Goal: Task Accomplishment & Management: Manage account settings

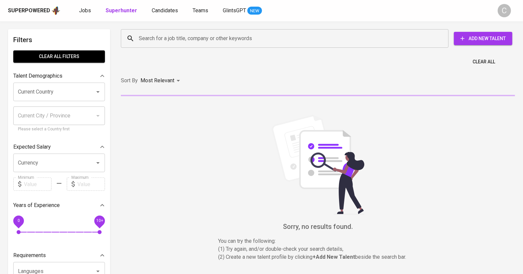
click at [153, 34] on input "Search for a job title, company or other keywords" at bounding box center [286, 38] width 298 height 13
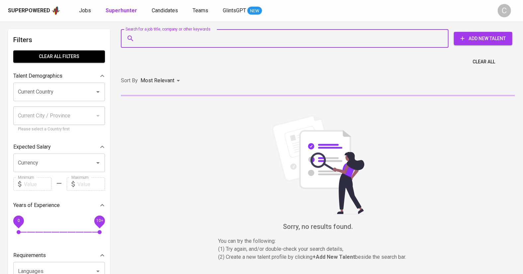
paste input "abdulaziz.crm@gmail.com"
type input "abdulaziz.crm@gmail.com"
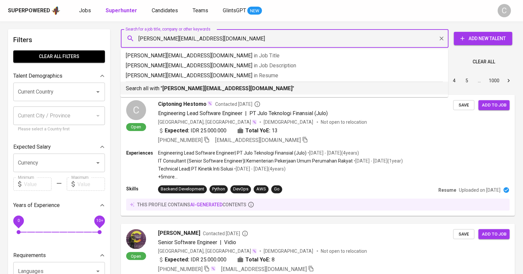
click at [177, 86] on b "abdulaziz.crm@gmail.com" at bounding box center [227, 88] width 130 height 6
click at [177, 86] on div "Sort By Most Relevant MOST_RELEVANT 1 2 3 4 5 … 1000" at bounding box center [318, 81] width 402 height 20
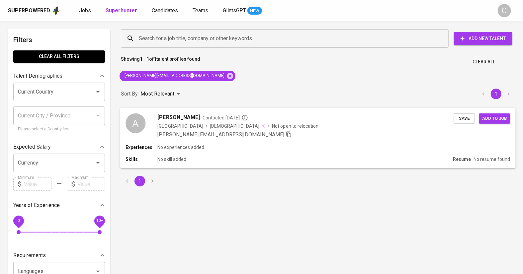
click at [497, 119] on span "Add to job" at bounding box center [494, 118] width 25 height 8
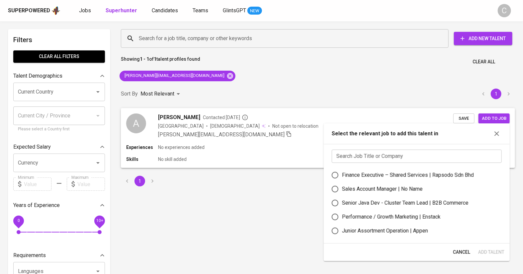
click at [403, 159] on input "text" at bounding box center [416, 156] width 170 height 13
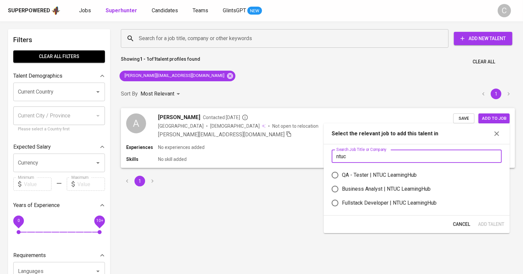
type input "ntuc"
click at [356, 174] on div "QA - Tester | NTUC LearningHub" at bounding box center [379, 175] width 75 height 8
click at [342, 174] on input "QA - Tester | NTUC LearningHub" at bounding box center [335, 175] width 14 height 14
radio input "true"
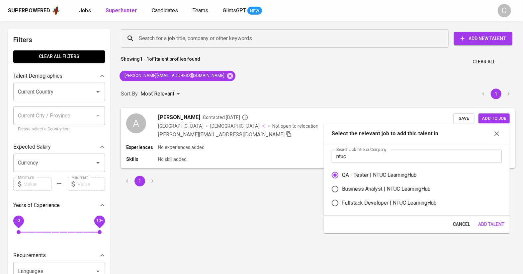
click at [493, 219] on button "Add Talent" at bounding box center [491, 224] width 32 height 12
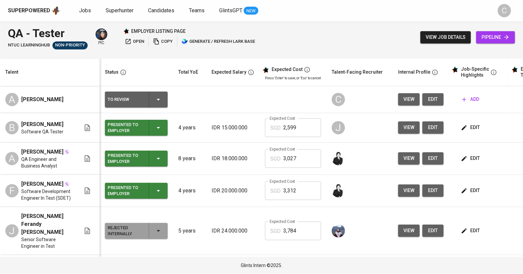
click at [434, 101] on span "edit" at bounding box center [432, 99] width 11 height 8
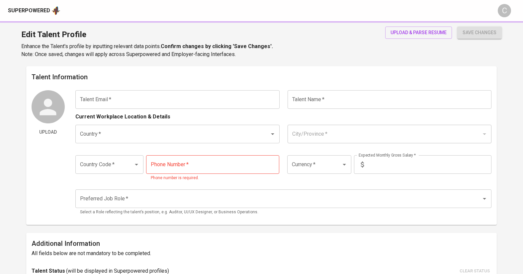
type input "[PERSON_NAME][EMAIL_ADDRESS][DOMAIN_NAME]"
type input "[PERSON_NAME]"
type input "Indonesia"
type input "+62"
type input "IDR"
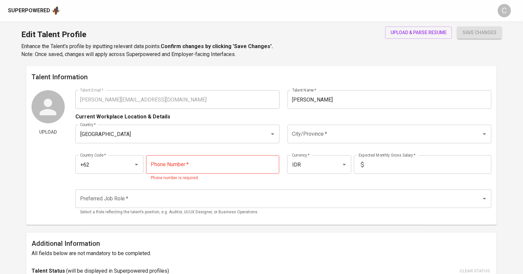
click at [321, 134] on input "City/Province   *" at bounding box center [379, 134] width 179 height 13
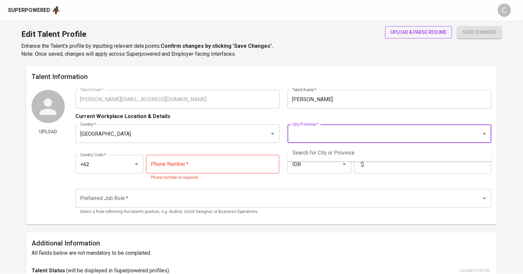
click at [394, 30] on span "upload & parse resume" at bounding box center [418, 33] width 56 height 8
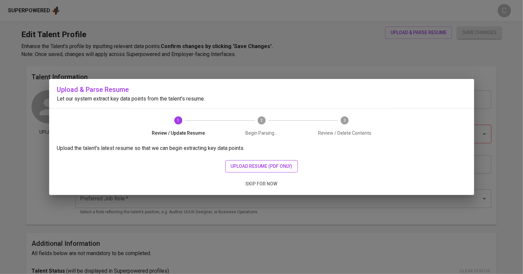
click at [246, 169] on span "upload resume (pdf only)" at bounding box center [262, 166] width 62 height 8
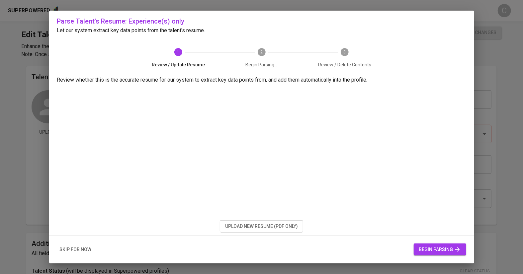
click at [435, 244] on button "begin parsing" at bounding box center [439, 250] width 52 height 12
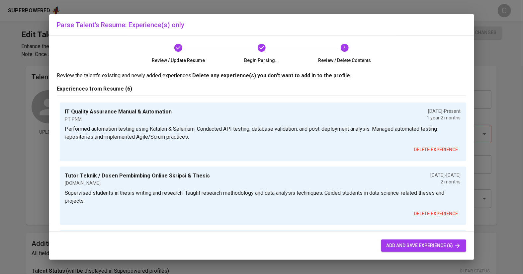
click at [397, 249] on span "add and save experience (6)" at bounding box center [423, 246] width 74 height 8
type input "+62"
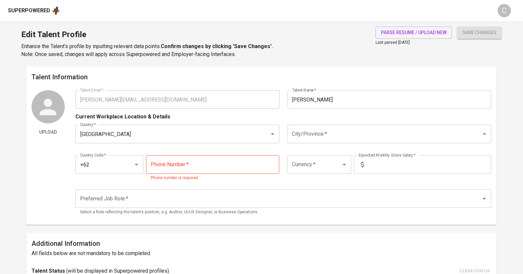
click at [312, 138] on input "City/Province   *" at bounding box center [379, 134] width 179 height 13
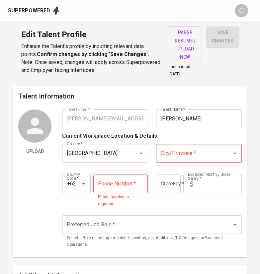
click at [191, 158] on input "City/Province   *" at bounding box center [189, 153] width 61 height 13
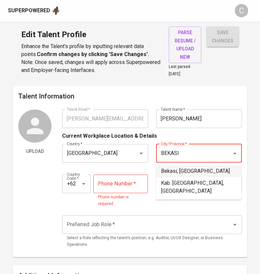
click at [186, 170] on li "Bekasi, Jawa Barat" at bounding box center [199, 171] width 86 height 12
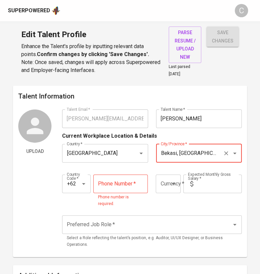
type input "Bekasi, Jawa Barat"
click at [126, 186] on input "tel" at bounding box center [120, 184] width 54 height 19
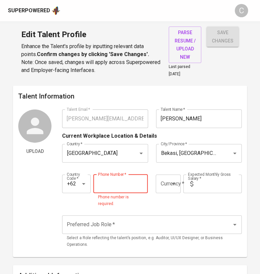
paste input "812-9055-9149"
type input "812-9055-9149"
click at [221, 186] on input "text" at bounding box center [219, 184] width 46 height 19
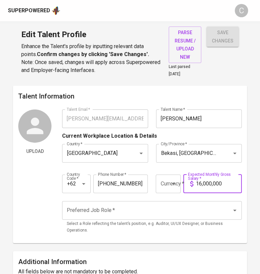
type input "16,000,000"
click at [137, 212] on input "Preferred Job Role   *" at bounding box center [142, 210] width 155 height 13
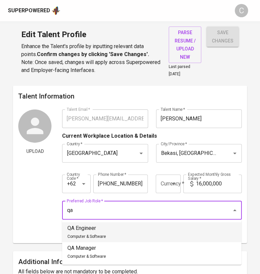
click at [115, 233] on li "QA Engineer Computer & Software" at bounding box center [151, 232] width 179 height 20
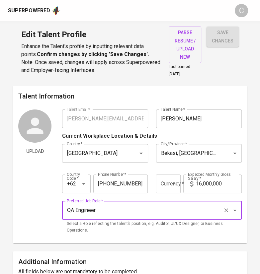
type input "QA Engineer"
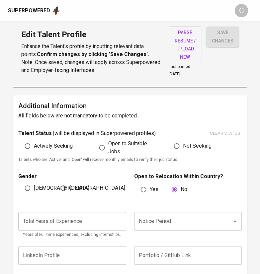
scroll to position [156, 0]
click at [83, 225] on input "number" at bounding box center [71, 221] width 107 height 19
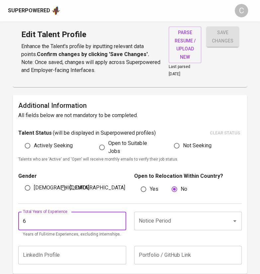
type input "6"
click at [165, 224] on input "Notice Period" at bounding box center [178, 221] width 83 height 13
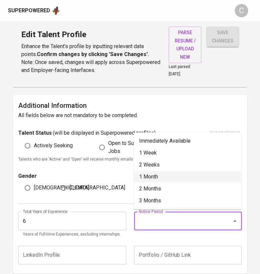
click at [157, 180] on li "1 Month" at bounding box center [187, 177] width 107 height 12
type input "1 Month"
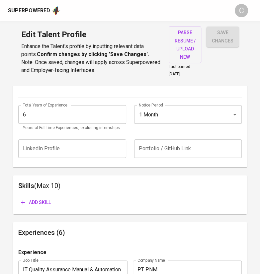
scroll to position [263, 0]
click at [44, 199] on span "Add skill" at bounding box center [36, 202] width 30 height 8
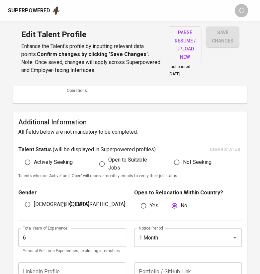
scroll to position [138, 0]
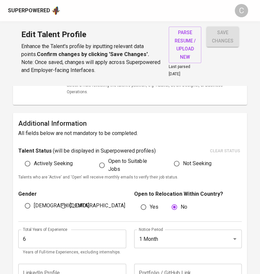
click at [232, 33] on span "save changes" at bounding box center [223, 37] width 22 height 16
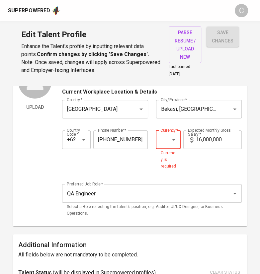
scroll to position [43, 0]
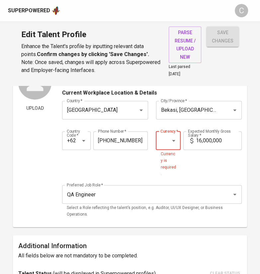
click at [177, 139] on icon "Open" at bounding box center [174, 141] width 8 height 8
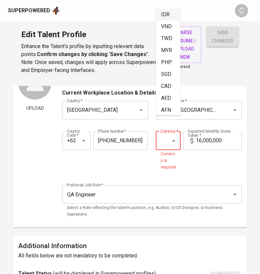
click at [165, 15] on li "IDR" at bounding box center [168, 15] width 25 height 12
type input "IDR"
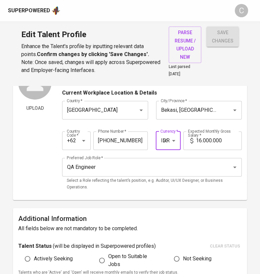
click at [224, 38] on span "save changes" at bounding box center [223, 37] width 22 height 16
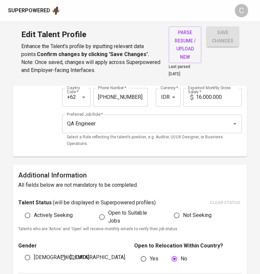
scroll to position [87, 0]
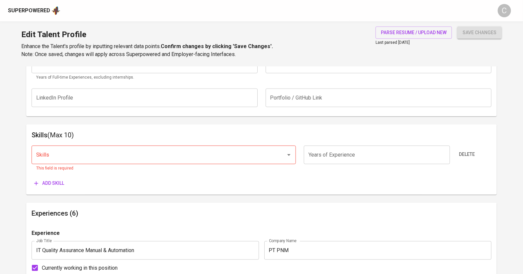
scroll to position [285, 0]
click at [115, 154] on input "Skills" at bounding box center [155, 154] width 240 height 13
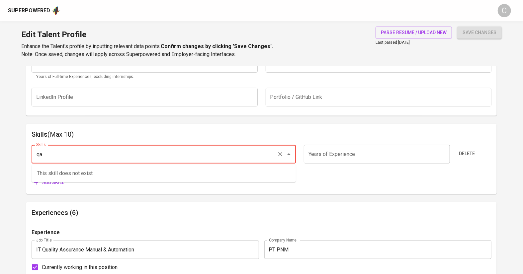
type input "q"
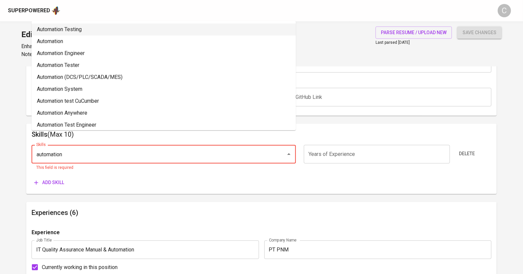
click at [109, 29] on li "Automation Testing" at bounding box center [164, 30] width 264 height 12
type input "Automation Testing"
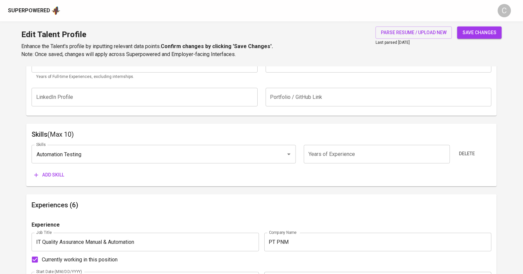
click at [336, 151] on input "number" at bounding box center [377, 154] width 146 height 19
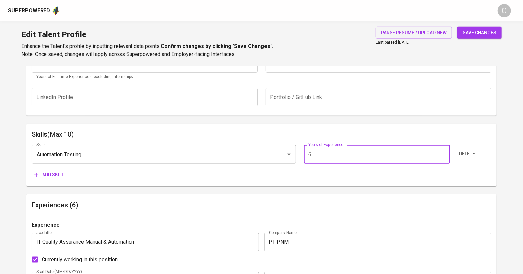
type input "6"
click at [481, 32] on span "save changes" at bounding box center [479, 33] width 34 height 8
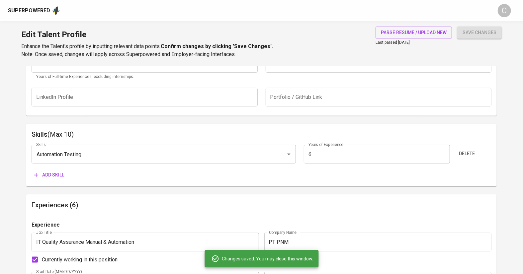
type input "Automated Testing"
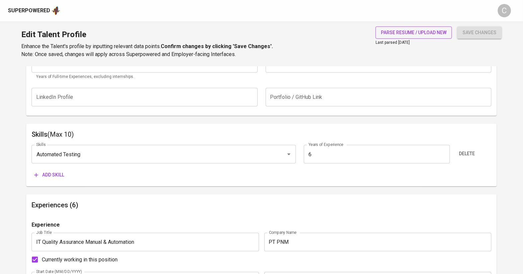
click at [395, 34] on span "parse resume / upload new" at bounding box center [414, 33] width 66 height 8
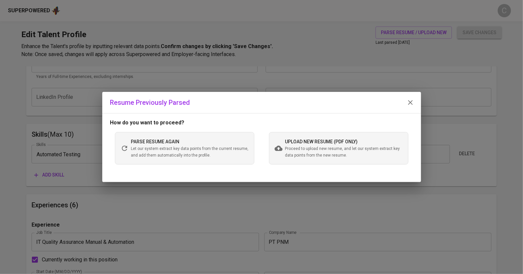
click at [291, 147] on span "Proceed to upload new resume, and let our system extract key data points from t…" at bounding box center [343, 152] width 117 height 13
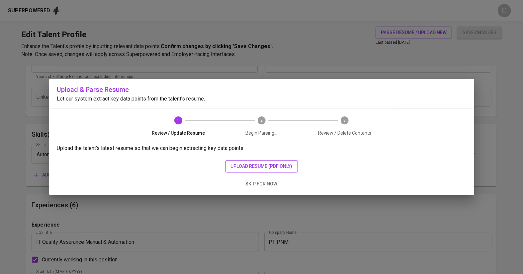
click at [263, 168] on span "upload resume (pdf only)" at bounding box center [262, 166] width 62 height 8
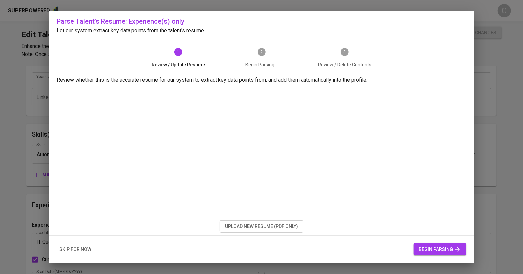
click at [428, 249] on span "begin parsing" at bounding box center [440, 250] width 42 height 8
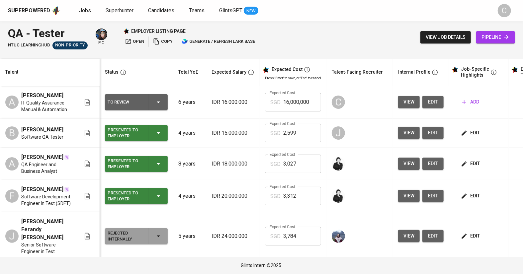
click at [407, 100] on span "view" at bounding box center [408, 102] width 11 height 8
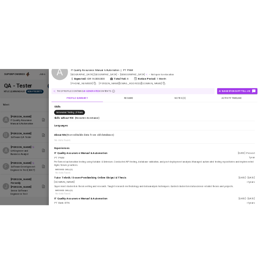
scroll to position [36, 0]
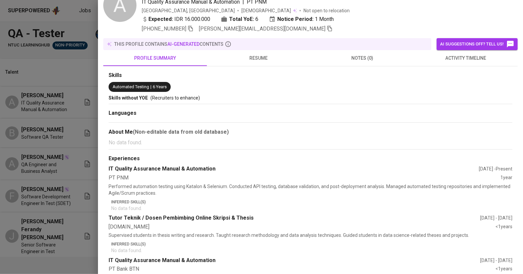
click at [0, 116] on html "Superpowered Jobs Superhunter Candidates Teams GlintsGPT NEW C QA - Tester NTUC…" at bounding box center [261, 137] width 523 height 274
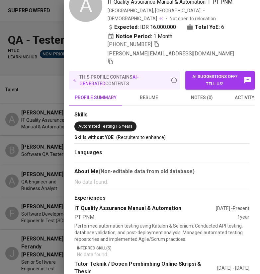
click at [30, 192] on div at bounding box center [130, 137] width 260 height 274
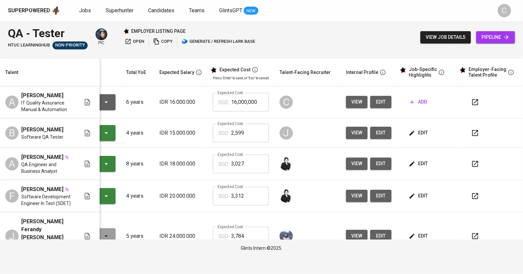
scroll to position [0, 50]
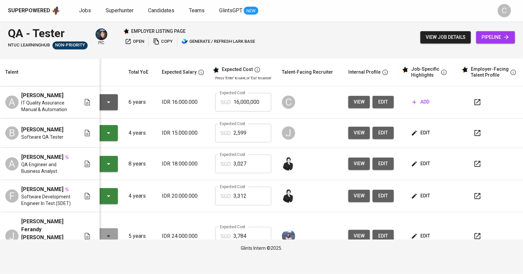
click at [137, 38] on span "open" at bounding box center [134, 42] width 19 height 8
click at [419, 103] on span "add" at bounding box center [420, 102] width 17 height 8
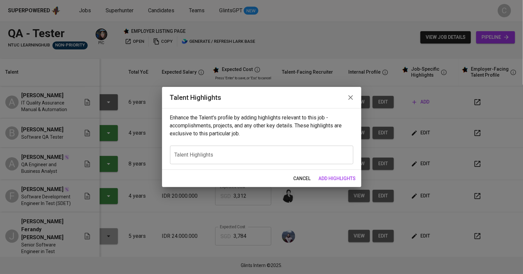
click at [240, 162] on div "x Talent Highlights" at bounding box center [261, 155] width 183 height 19
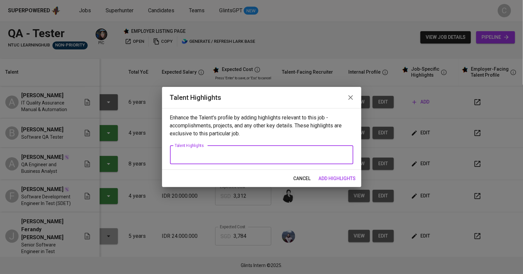
paste textarea "Here’s a polished career highlight draft for Aziz, focusing on his strengths as…"
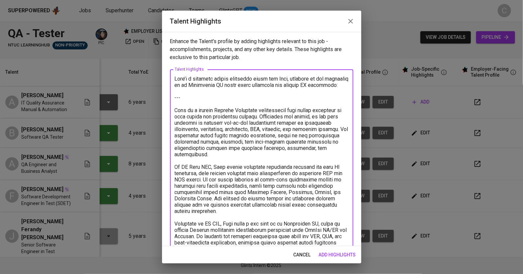
scroll to position [113, 0]
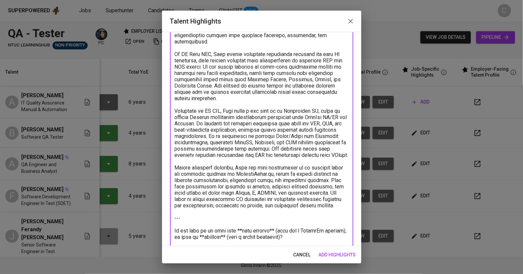
click at [319, 240] on textarea at bounding box center [262, 105] width 174 height 284
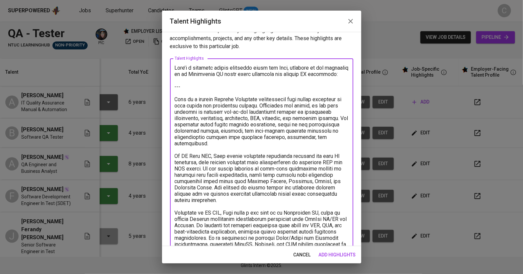
scroll to position [10, 0]
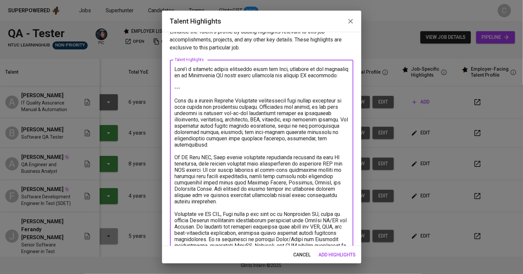
click at [184, 88] on textarea at bounding box center [262, 211] width 174 height 290
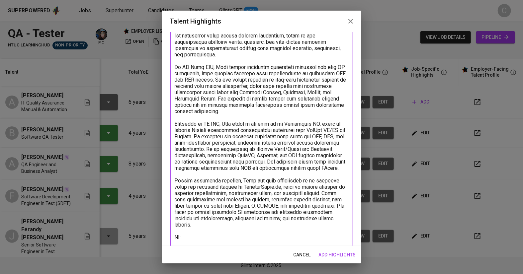
scroll to position [99, 0]
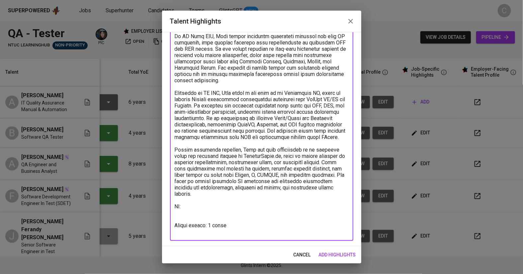
type textarea "Aziz is a skilled Quality Assurance professional with strong expertise in both …"
click at [341, 255] on span "add highlights" at bounding box center [336, 255] width 37 height 8
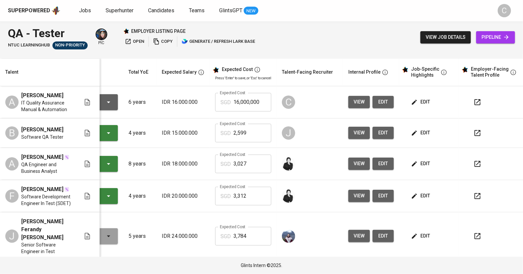
click at [380, 106] on button "edit" at bounding box center [382, 102] width 21 height 12
click at [481, 136] on button "button" at bounding box center [477, 133] width 16 height 16
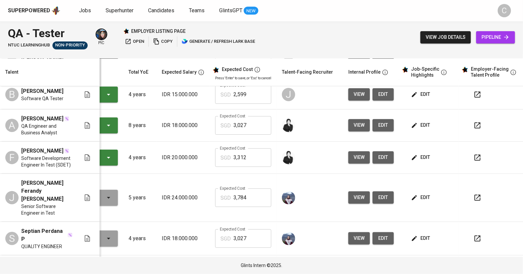
scroll to position [0, 50]
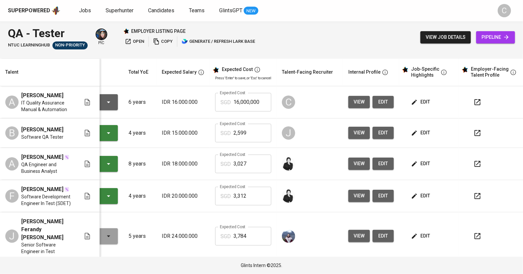
click at [422, 98] on span "edit" at bounding box center [421, 102] width 18 height 8
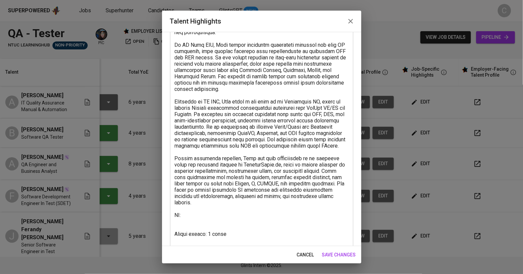
scroll to position [99, 0]
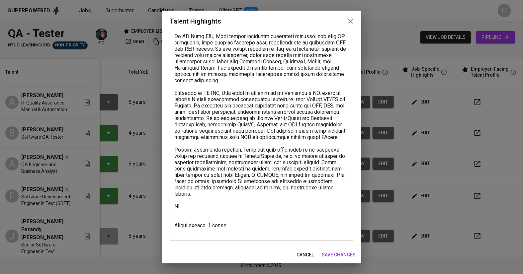
click at [179, 213] on textarea at bounding box center [262, 105] width 174 height 258
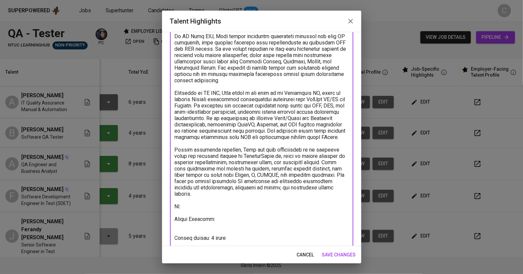
paste textarea "Total Monthly Salary 2741.66 SGD Recruitment Service 297.61 SGD Talent Salary 1…"
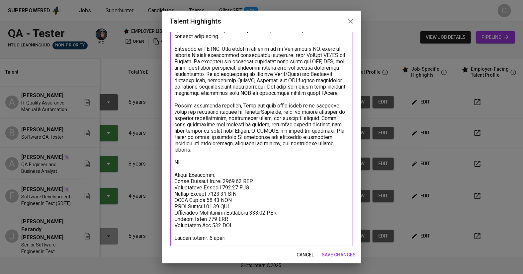
scroll to position [145, 0]
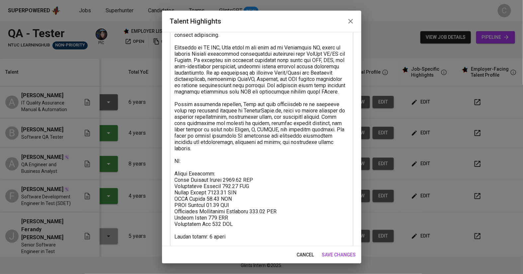
click at [189, 239] on textarea at bounding box center [262, 88] width 174 height 315
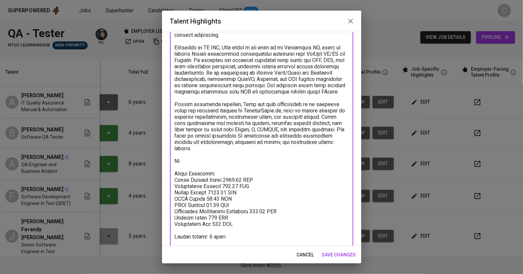
click at [189, 241] on textarea at bounding box center [262, 88] width 174 height 315
paste textarea "https://glints.sg.larksuite.com/minutes/obsgo2c4pp625yd9r15c248w"
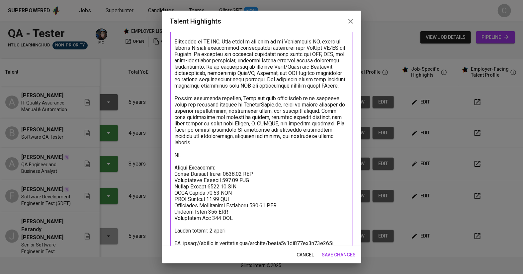
click at [194, 153] on textarea at bounding box center [262, 85] width 174 height 321
click at [191, 144] on textarea at bounding box center [262, 85] width 174 height 321
click at [188, 145] on textarea at bounding box center [262, 85] width 174 height 321
paste textarea "https://glints.sg.larksuite.com/wiki/U6mDw3LUIiCTLAk6rZzlf7zwgrF?from=from_copy…"
type textarea "Aziz is a skilled Quality Assurance professional with strong expertise in both …"
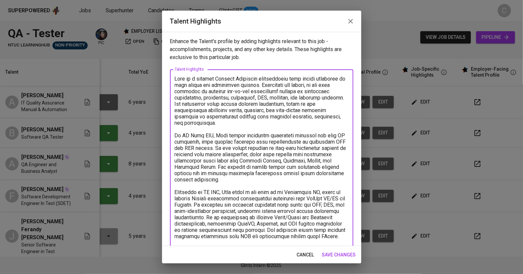
scroll to position [169, 0]
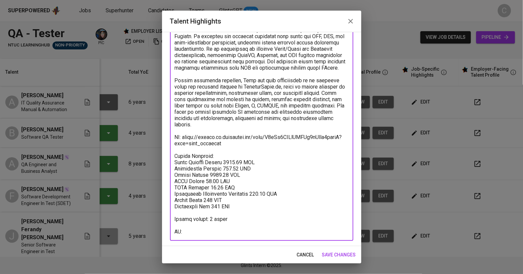
click at [337, 254] on span "save changes" at bounding box center [339, 255] width 34 height 8
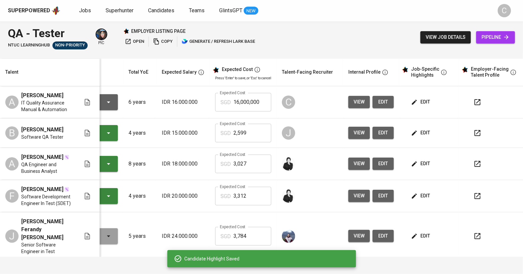
click at [262, 93] on input "16,000,000" at bounding box center [252, 102] width 38 height 19
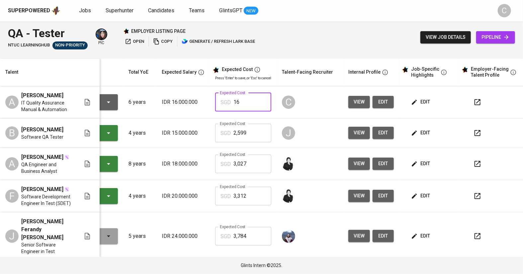
type input "1"
type input "2,742"
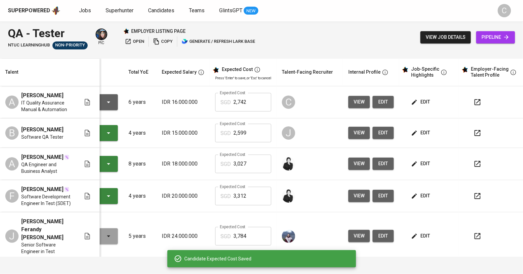
click at [416, 98] on span "edit" at bounding box center [421, 102] width 18 height 8
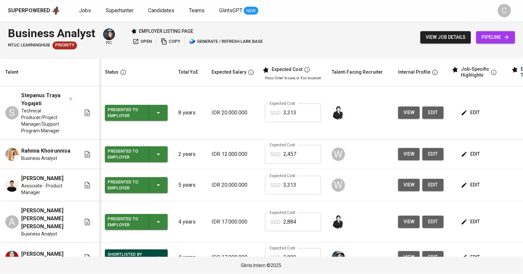
click at [141, 42] on span "open" at bounding box center [141, 42] width 19 height 8
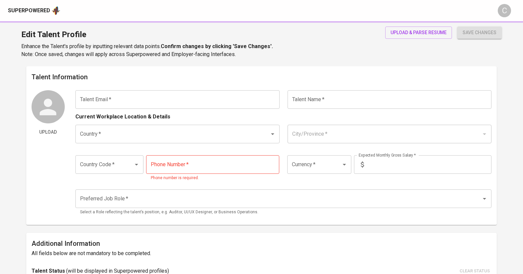
type input "[PERSON_NAME][EMAIL_ADDRESS][DOMAIN_NAME]"
type input "[PERSON_NAME]"
type input "[GEOGRAPHIC_DATA]"
type input "Bekasi, [GEOGRAPHIC_DATA]"
type input "+62"
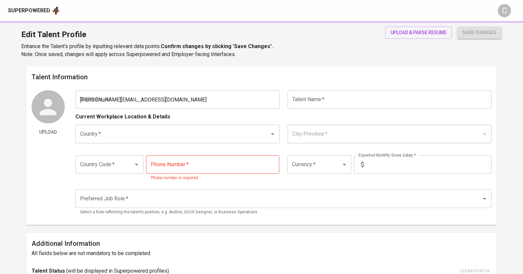
type input "[PHONE_NUMBER]"
type input "IDR"
type input "QA Engineer"
type input "6"
type input "1 Month"
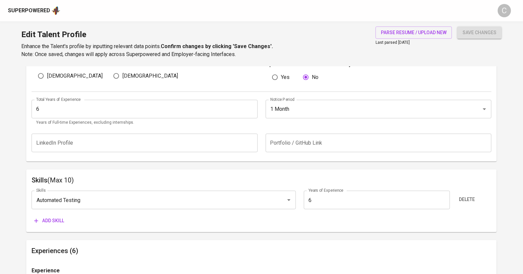
scroll to position [240, 0]
click at [45, 224] on button "Add skill" at bounding box center [49, 220] width 35 height 12
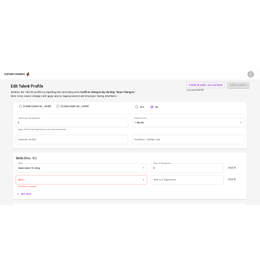
scroll to position [265, 0]
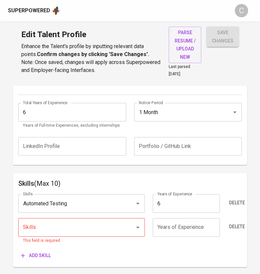
click at [35, 231] on input "Skills" at bounding box center [72, 227] width 102 height 13
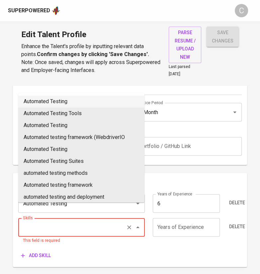
click at [37, 101] on li "Automated Testing" at bounding box center [81, 102] width 126 height 12
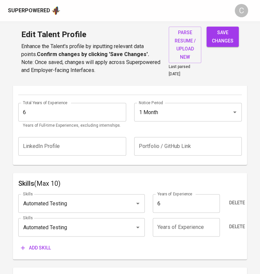
click at [72, 224] on input "Automated Testing" at bounding box center [72, 227] width 102 height 13
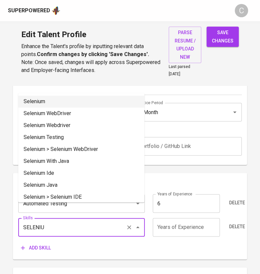
click at [36, 98] on li "Selenium" at bounding box center [81, 102] width 126 height 12
type input "Selenium"
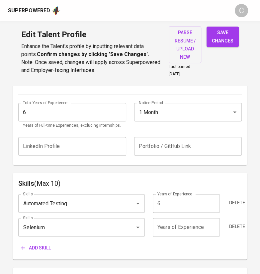
click at [35, 253] on div "Skills (Max 10) Skills Automated Testing Skills Years of Experience 6 Years of …" at bounding box center [130, 216] width 234 height 87
click at [35, 247] on span "Add skill" at bounding box center [36, 248] width 30 height 8
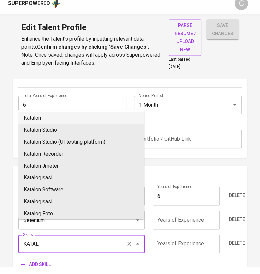
click at [35, 119] on li "Katalon" at bounding box center [81, 125] width 126 height 12
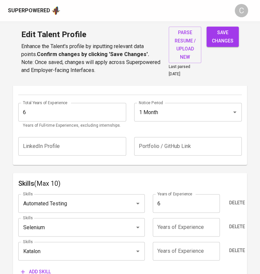
click at [62, 252] on input "Katalon" at bounding box center [72, 251] width 102 height 13
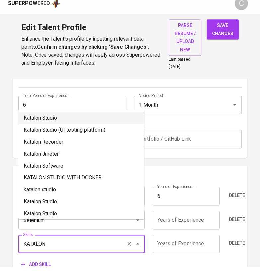
click at [48, 128] on li "Katalon Studio" at bounding box center [81, 125] width 126 height 12
type input "Katalon Studio"
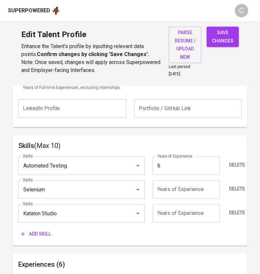
scroll to position [304, 0]
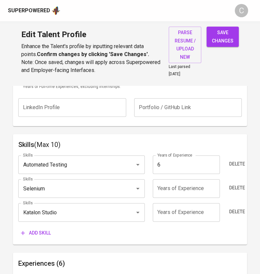
click at [37, 236] on button "Add skill" at bounding box center [35, 233] width 35 height 12
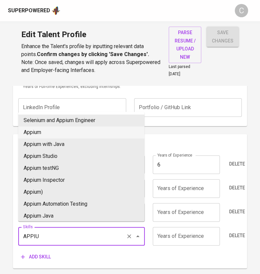
click at [28, 131] on li "Appium" at bounding box center [81, 132] width 126 height 12
type input "Appium"
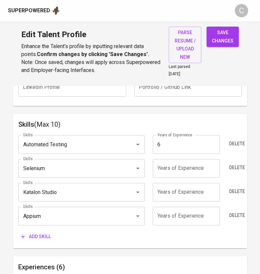
scroll to position [326, 0]
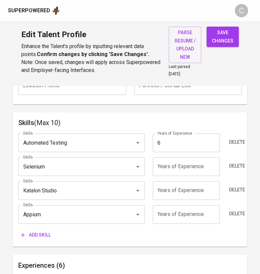
click at [39, 237] on span "Add skill" at bounding box center [36, 235] width 30 height 8
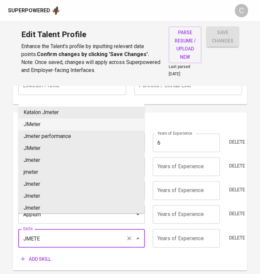
click at [45, 125] on li "JMeter" at bounding box center [81, 124] width 126 height 12
type input "JMeter"
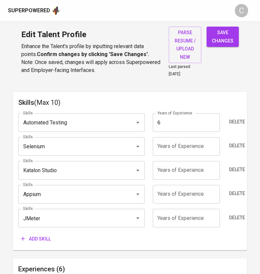
scroll to position [348, 0]
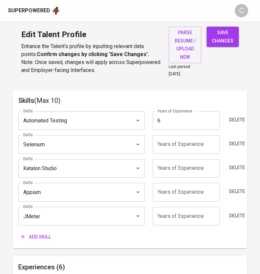
click at [36, 236] on span "Add skill" at bounding box center [36, 237] width 30 height 8
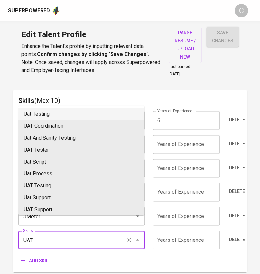
click at [42, 116] on li "Uat Testing" at bounding box center [81, 114] width 126 height 12
type input "Uat Testing"
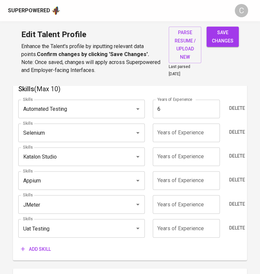
scroll to position [365, 0]
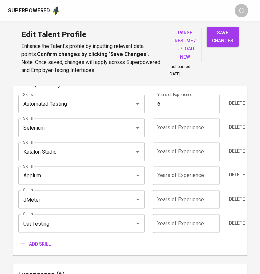
click at [40, 245] on span "Add skill" at bounding box center [36, 244] width 30 height 8
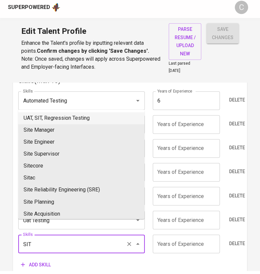
click at [61, 117] on li "UAT, SIT, Regression Testing" at bounding box center [81, 121] width 126 height 12
type input "UAT, SIT, Regression Testing"
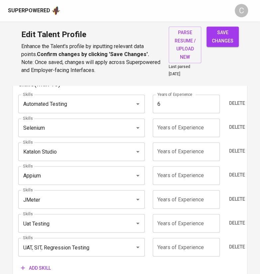
click at [238, 220] on span "Delete" at bounding box center [237, 223] width 16 height 8
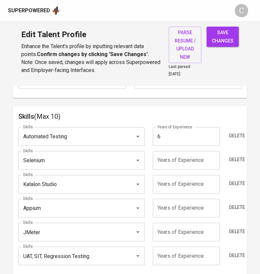
scroll to position [329, 0]
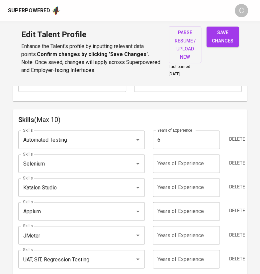
click at [175, 160] on input "number" at bounding box center [186, 163] width 67 height 19
type input "6"
click at [204, 184] on input "number" at bounding box center [186, 187] width 67 height 19
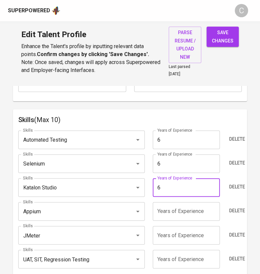
type input "6"
click at [200, 213] on input "number" at bounding box center [186, 211] width 67 height 19
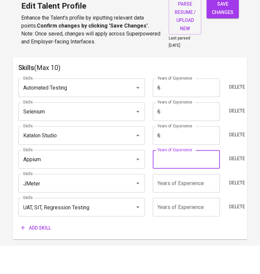
scroll to position [354, 0]
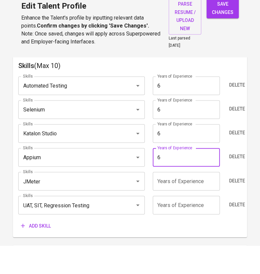
type input "6"
click at [190, 210] on input "number" at bounding box center [186, 209] width 67 height 19
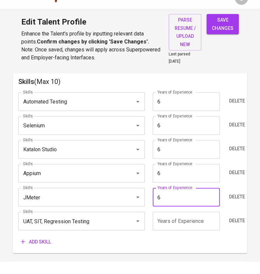
type input "6"
click at [195, 230] on input "number" at bounding box center [186, 233] width 67 height 19
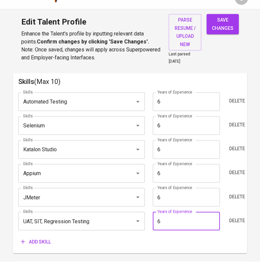
type input "6"
click at [143, 251] on div "Add skill" at bounding box center [129, 254] width 223 height 12
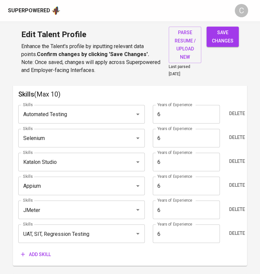
click at [218, 33] on span "save changes" at bounding box center [223, 37] width 22 height 16
type input "UAT, SIT, Regression Testing"
type input "Apache JMeter"
type input "Appium"
type input "Katalon Studio"
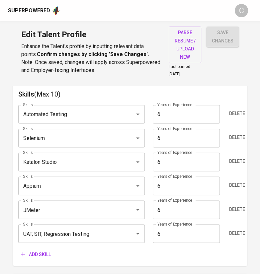
type input "Selenium"
type input "Automated Testing"
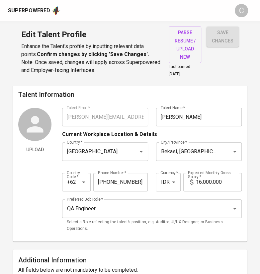
scroll to position [0, 0]
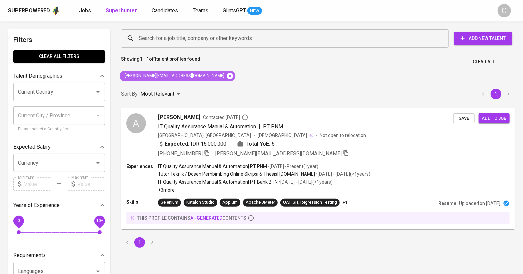
click at [227, 75] on icon at bounding box center [230, 76] width 6 height 6
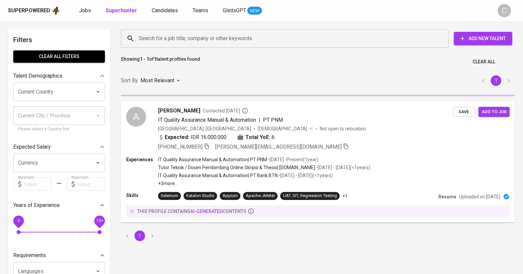
click at [179, 34] on input "Search for a job title, company or other keywords" at bounding box center [286, 38] width 298 height 13
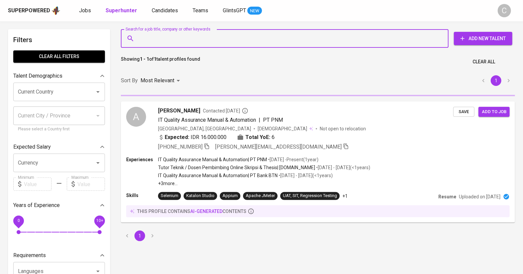
paste input "[EMAIL_ADDRESS][DOMAIN_NAME]"
type input "[EMAIL_ADDRESS][DOMAIN_NAME]"
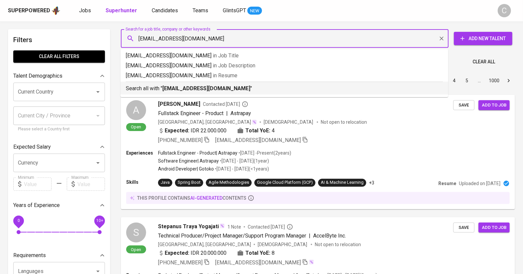
click at [181, 87] on b "[EMAIL_ADDRESS][DOMAIN_NAME]" at bounding box center [206, 88] width 88 height 6
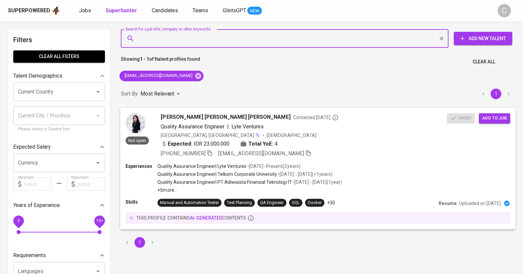
click at [500, 118] on span "Add to job" at bounding box center [494, 118] width 25 height 8
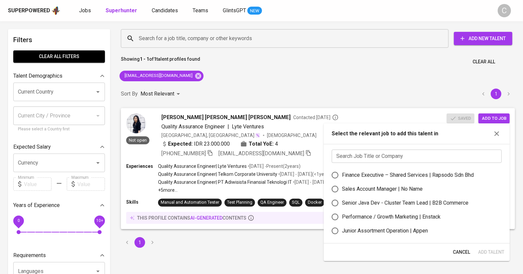
click at [420, 162] on input "text" at bounding box center [416, 156] width 170 height 13
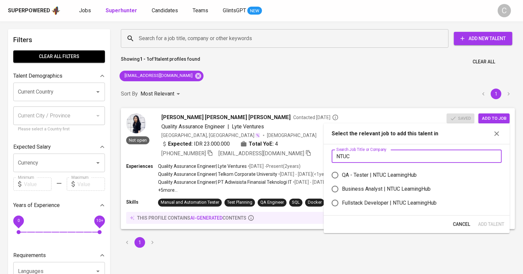
type input "NTUC"
click at [398, 175] on div "QA - Tester | NTUC LearningHub" at bounding box center [379, 175] width 75 height 8
click at [342, 175] on input "QA - Tester | NTUC LearningHub" at bounding box center [335, 175] width 14 height 14
radio input "true"
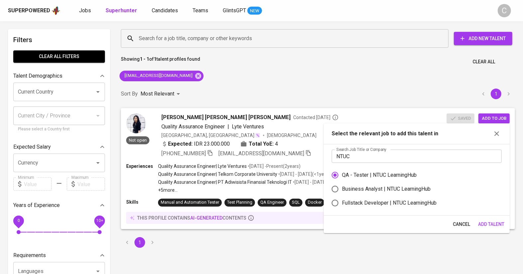
click at [484, 222] on span "Add Talent" at bounding box center [491, 224] width 26 height 8
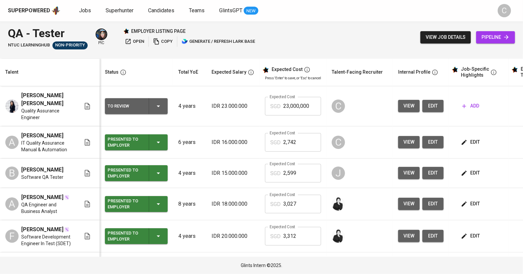
click at [432, 107] on span "edit" at bounding box center [432, 106] width 11 height 8
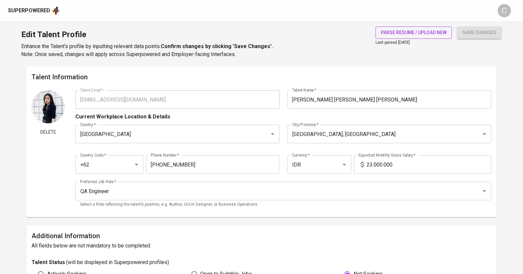
click at [418, 30] on span "parse resume / upload new" at bounding box center [414, 33] width 66 height 8
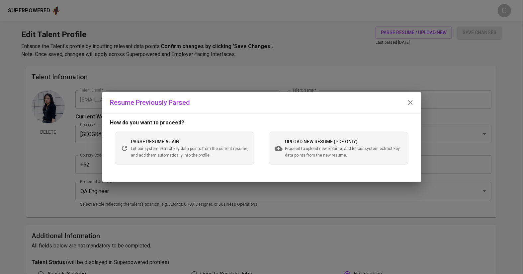
click at [344, 155] on span "Proceed to upload new resume, and let our system extract key data points from t…" at bounding box center [343, 152] width 117 height 13
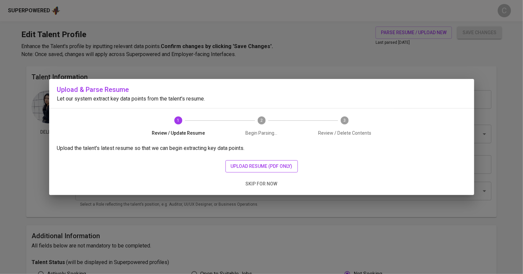
click at [257, 165] on span "upload resume (pdf only)" at bounding box center [262, 166] width 62 height 8
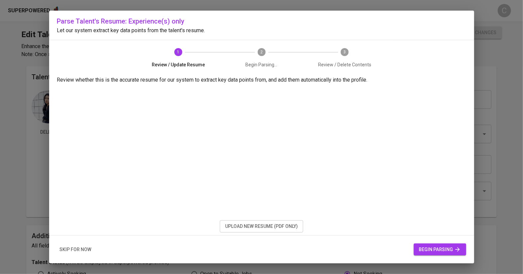
click at [443, 249] on span "begin parsing" at bounding box center [440, 250] width 42 height 8
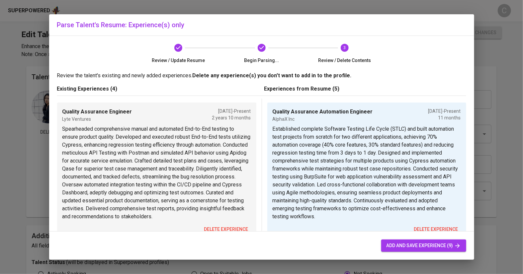
click at [216, 230] on span "delete experience" at bounding box center [226, 229] width 44 height 8
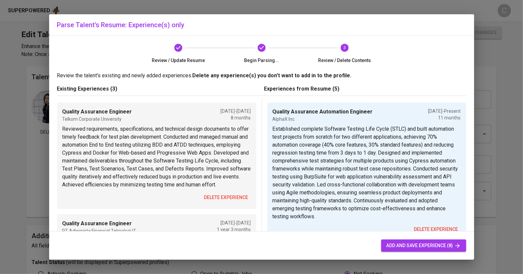
click at [214, 201] on button "delete experience" at bounding box center [225, 197] width 49 height 12
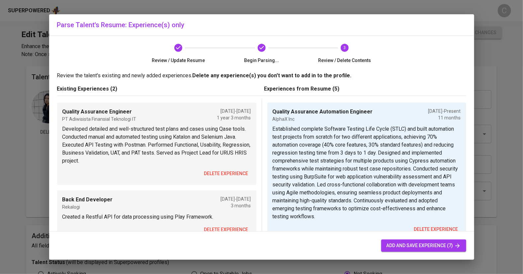
click at [216, 169] on button "delete experience" at bounding box center [225, 174] width 49 height 12
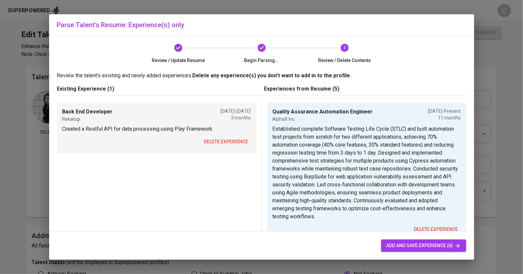
click at [216, 141] on span "delete experience" at bounding box center [226, 142] width 44 height 8
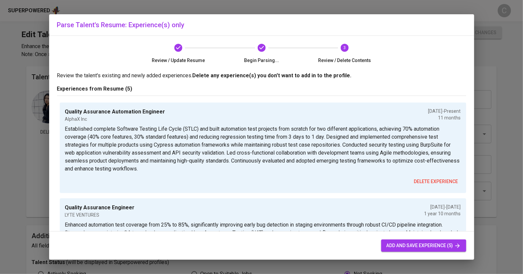
click at [430, 244] on span "add and save experience (5)" at bounding box center [423, 246] width 74 height 8
type input "Quality Assurance Automation Engineer"
type input "AlphaX Inc"
type input "10/01/2024"
type input "LYTE VENTURES"
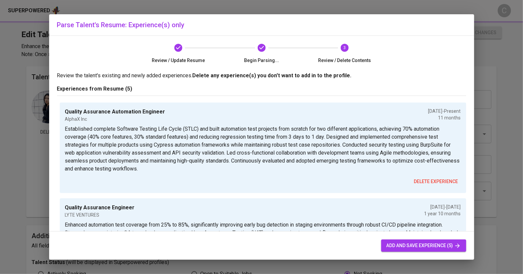
type input "11/01/2022"
type input "09/01/2024"
type input "TELKOM CORPORATE UNIVERSITY"
type input "02/01/2022"
type input "10/01/2022"
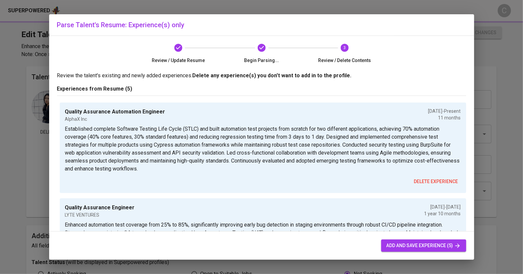
type input "IT Quality Assurance"
type input "PT ADIWISITA FINANSIAL TEKNOLOGI"
type input "11/01/2020"
type input "02/01/2022"
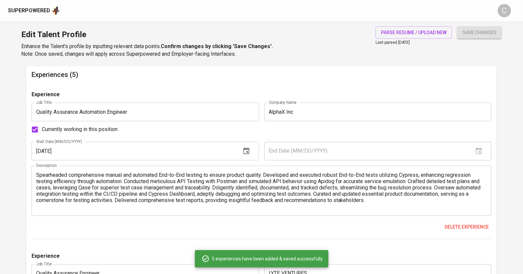
scroll to position [647, 0]
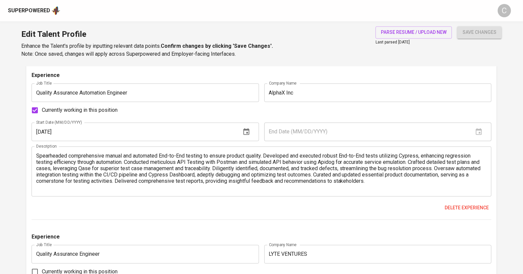
drag, startPoint x: 497, startPoint y: 0, endPoint x: 463, endPoint y: -29, distance: 43.8
click at [0, 72] on html "Superpowered C Edit Talent Profile Enhance the Talent's profile by inputting re…" at bounding box center [261, 138] width 523 height 1570
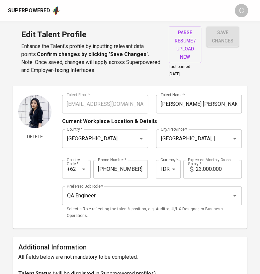
scroll to position [0, 0]
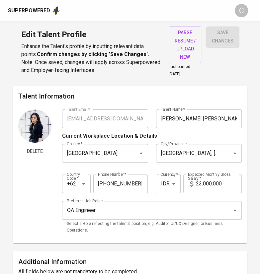
click at [205, 189] on input "23.000.000" at bounding box center [219, 184] width 46 height 19
click at [201, 184] on input "23.000.000" at bounding box center [219, 184] width 46 height 19
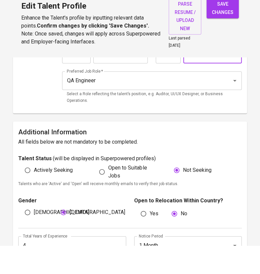
scroll to position [109, 0]
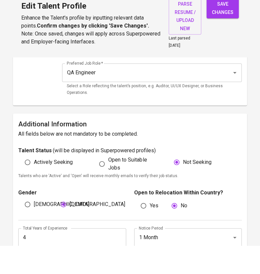
type input "22.000.000"
click at [42, 264] on input "4" at bounding box center [71, 266] width 107 height 19
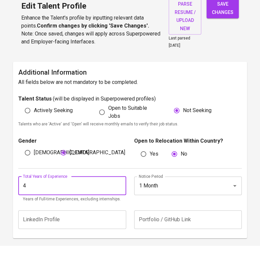
scroll to position [222, 0]
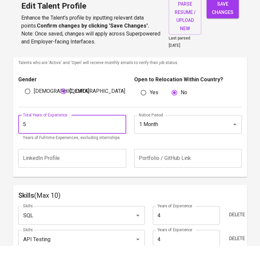
type input "5"
click at [157, 150] on input "1 Month" at bounding box center [178, 153] width 83 height 13
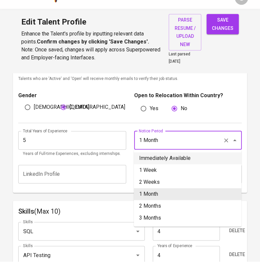
click at [157, 172] on li "Immediately Available" at bounding box center [187, 171] width 107 height 12
type input "Immediately Available"
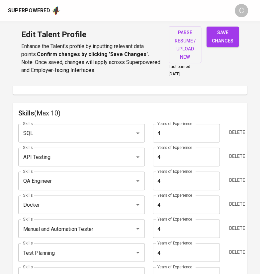
scroll to position [338, 0]
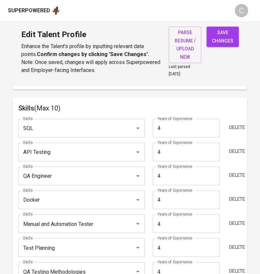
click at [82, 170] on input "QA Engineer" at bounding box center [72, 176] width 102 height 13
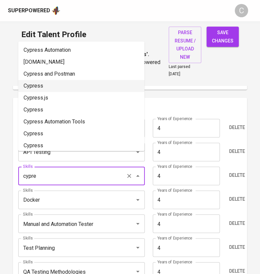
click at [50, 90] on li "Cypress" at bounding box center [81, 86] width 126 height 12
type input "Cypress"
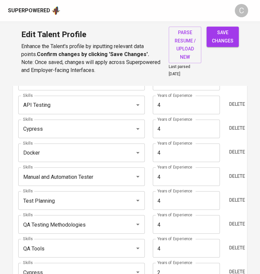
scroll to position [386, 0]
click at [54, 219] on input "QA Testing Methodologies" at bounding box center [72, 224] width 102 height 13
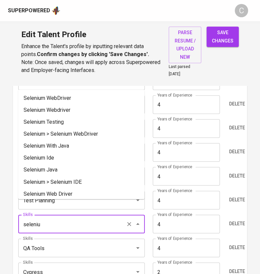
type input "selenium"
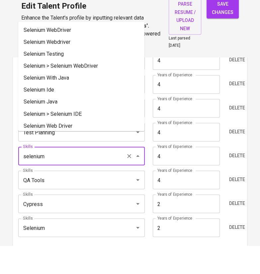
scroll to position [426, 0]
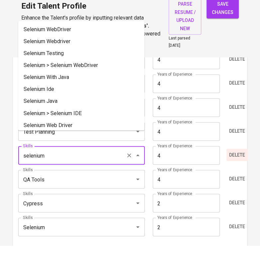
click at [245, 181] on span "Delete" at bounding box center [237, 183] width 16 height 8
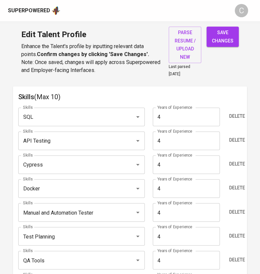
scroll to position [351, 0]
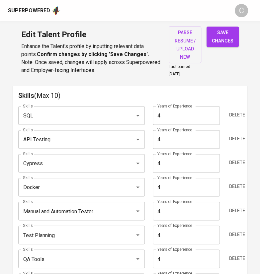
click at [168, 111] on input "4" at bounding box center [186, 115] width 67 height 19
type input "5"
click at [186, 140] on input "4" at bounding box center [186, 139] width 67 height 19
type input "5"
click at [180, 164] on input "4" at bounding box center [186, 163] width 67 height 19
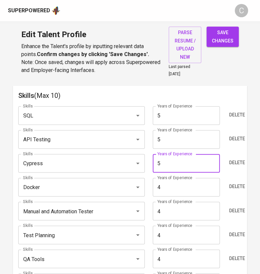
type input "5"
click at [188, 186] on input "4" at bounding box center [186, 187] width 67 height 19
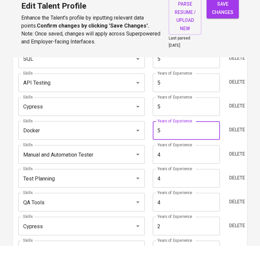
scroll to position [379, 0]
type input "5"
click at [193, 184] on input "4" at bounding box center [186, 183] width 67 height 19
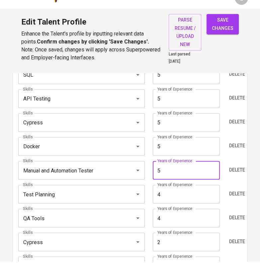
type input "5"
click at [195, 205] on input "4" at bounding box center [186, 206] width 67 height 19
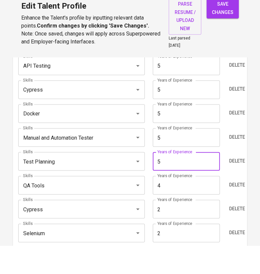
scroll to position [397, 0]
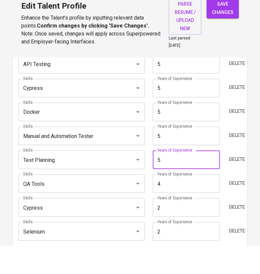
type input "5"
click at [192, 213] on input "4" at bounding box center [186, 212] width 67 height 19
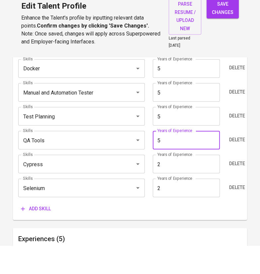
scroll to position [443, 0]
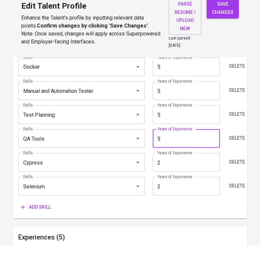
type input "5"
click at [189, 197] on input "2" at bounding box center [186, 190] width 67 height 19
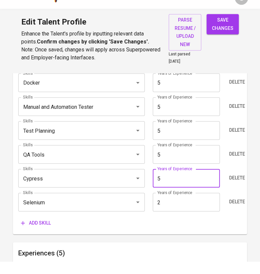
type input "5"
click at [195, 215] on input "2" at bounding box center [186, 214] width 67 height 19
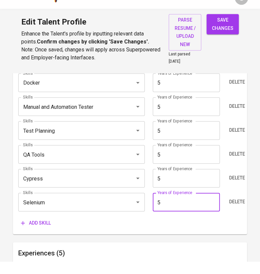
type input "5"
click at [112, 239] on div "Add skill" at bounding box center [129, 235] width 223 height 12
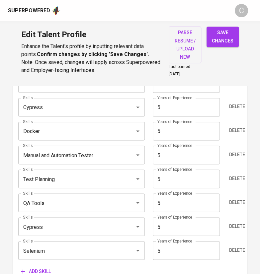
scroll to position [405, 0]
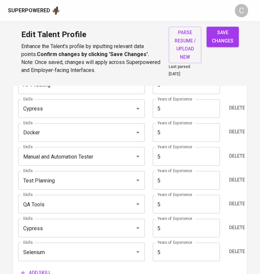
click at [219, 30] on span "save changes" at bounding box center [223, 37] width 22 height 16
type input "Selenium"
type input "Cypress"
type input "QA Tools"
type input "Test Planning"
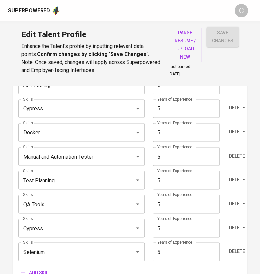
type input "Docker"
type input "Cypress"
type input "API Testing"
type input "SQL"
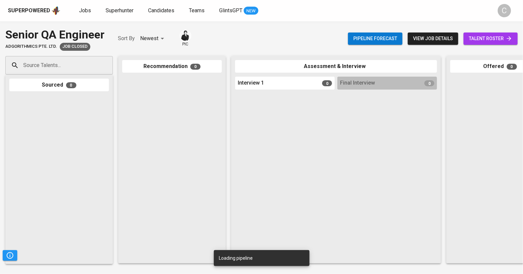
click at [488, 38] on span "talent roster" at bounding box center [489, 39] width 43 height 8
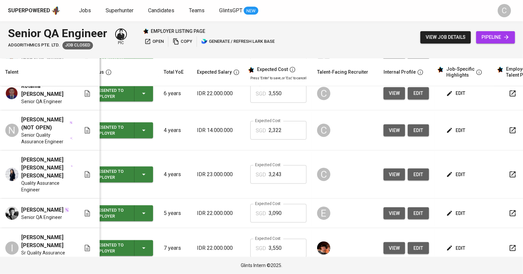
scroll to position [0, 45]
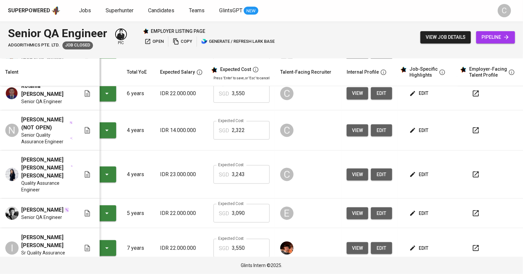
click at [414, 171] on span "edit" at bounding box center [419, 175] width 18 height 8
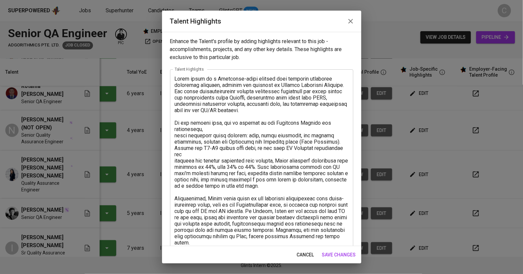
click at [175, 77] on textarea at bounding box center [262, 208] width 174 height 265
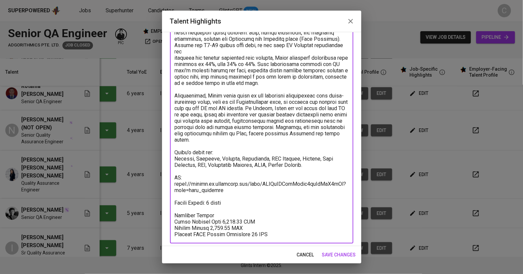
scroll to position [106, 0]
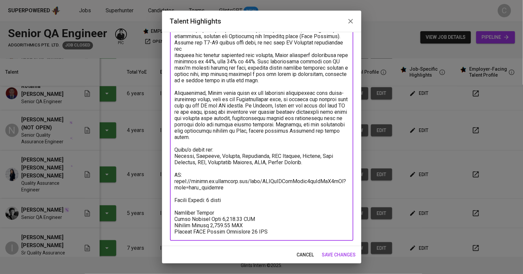
click at [319, 147] on textarea at bounding box center [262, 102] width 174 height 265
click at [306, 198] on textarea at bounding box center [262, 102] width 174 height 265
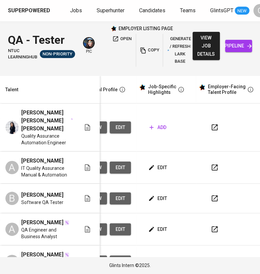
click at [218, 126] on button "button" at bounding box center [214, 127] width 16 height 16
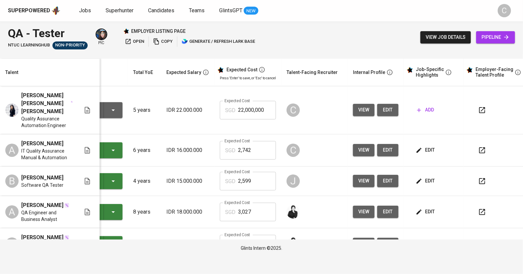
scroll to position [0, 45]
click at [259, 106] on span "add" at bounding box center [425, 110] width 17 height 8
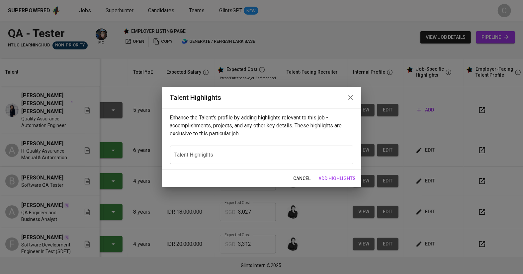
click at [251, 154] on textarea at bounding box center [262, 155] width 174 height 6
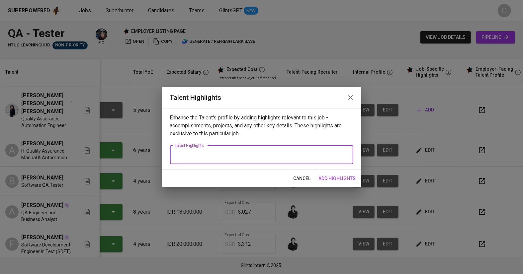
paste textarea "Here’s a refined career highlight draft for Linda, with strong emphasis on her …"
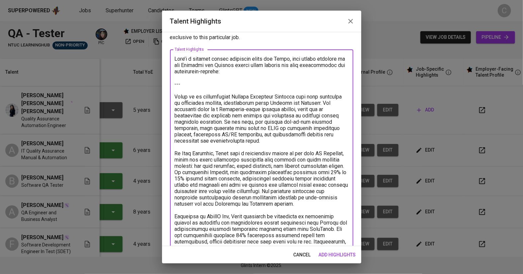
scroll to position [0, 0]
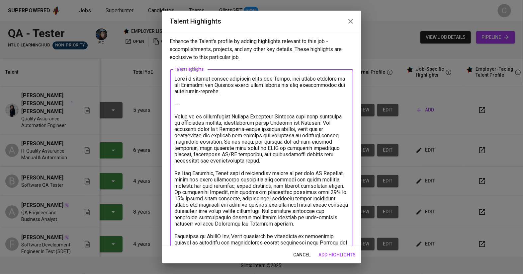
click at [213, 98] on textarea at bounding box center [262, 227] width 174 height 303
click at [200, 102] on textarea at bounding box center [262, 227] width 174 height 303
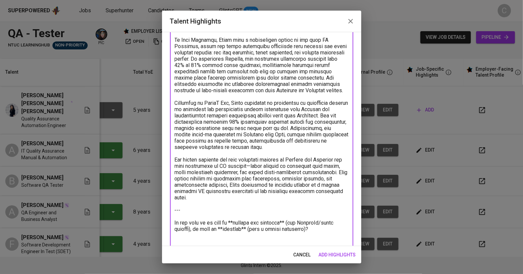
scroll to position [106, 0]
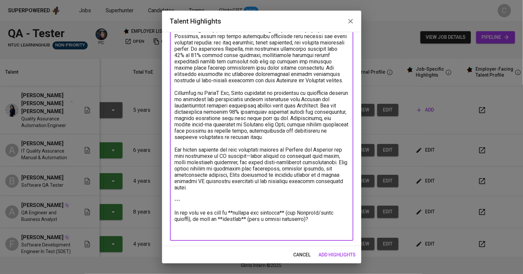
drag, startPoint x: 317, startPoint y: 227, endPoint x: 168, endPoint y: 208, distance: 150.5
click at [168, 208] on div "Enhance the Talent's profile by adding highlights relevant to this job - accomp…" at bounding box center [261, 139] width 199 height 214
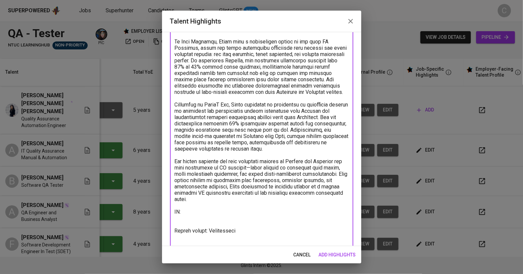
scroll to position [100, 0]
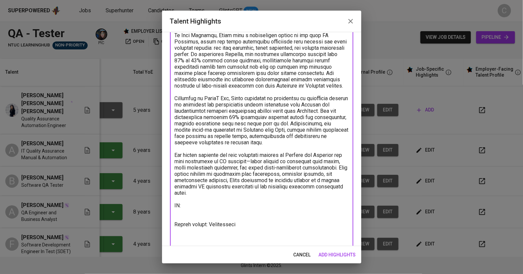
click at [194, 213] on textarea at bounding box center [262, 113] width 174 height 277
paste textarea "https://glints.sg.larksuite.com/wiki/Kx7HwxY1ri3DxFkORVAlm6RZgSf?from=from_copy…"
type textarea "Linda is an accomplished Quality Assurance Engineer with deep expertise in auto…"
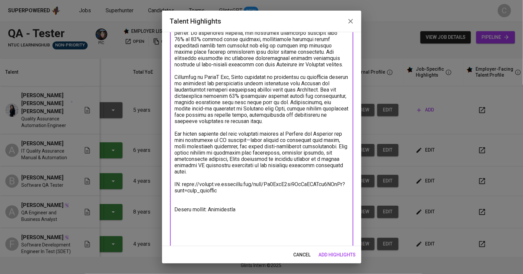
scroll to position [130, 0]
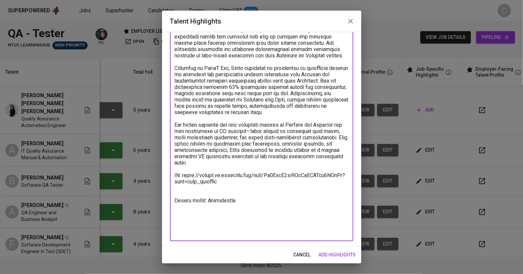
click at [259, 253] on span "add highlights" at bounding box center [336, 255] width 37 height 8
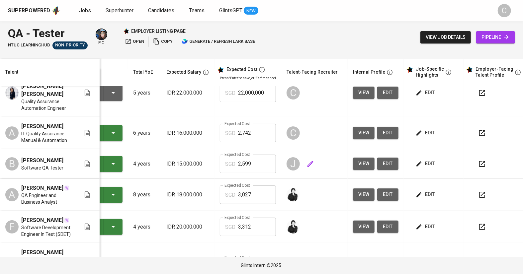
scroll to position [0, 45]
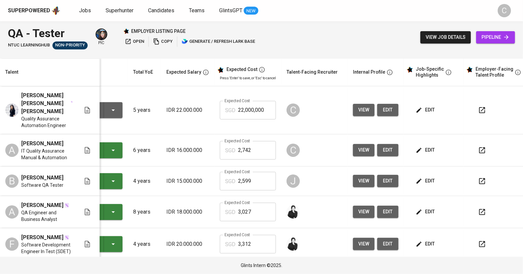
click at [259, 107] on span "edit" at bounding box center [426, 110] width 18 height 8
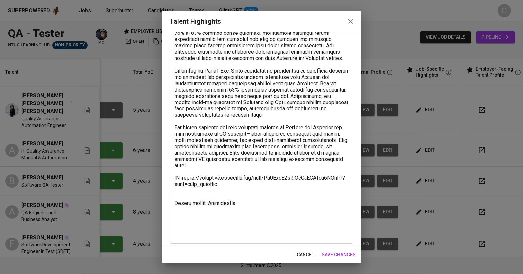
scroll to position [130, 0]
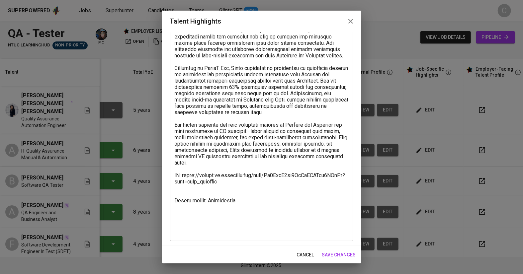
click at [196, 198] on textarea at bounding box center [262, 90] width 174 height 290
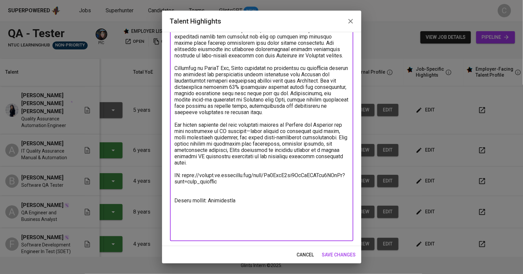
click at [191, 226] on textarea at bounding box center [262, 90] width 174 height 290
paste textarea "Total Monthly Salary 3622.08 SGD Recruitment Service 419.89 SGD Talent Salary 2…"
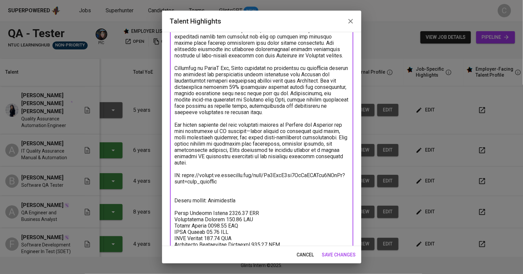
scroll to position [157, 0]
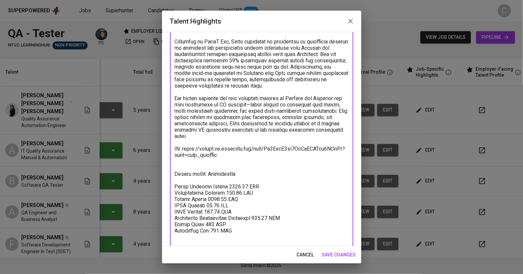
click at [180, 173] on textarea at bounding box center [262, 86] width 174 height 334
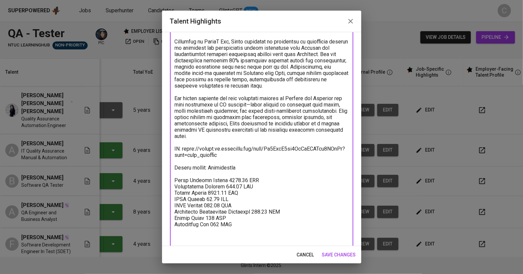
scroll to position [169, 0]
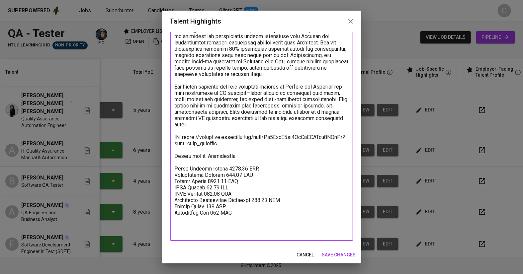
type textarea "Linda is an accomplished Quality Assurance Engineer with deep expertise in auto…"
click at [259, 259] on button "save changes" at bounding box center [338, 255] width 39 height 12
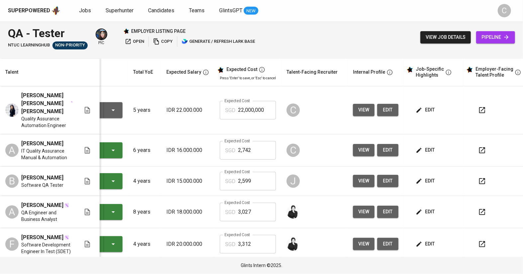
click at [259, 102] on input "22,000,000" at bounding box center [257, 110] width 38 height 19
type input "2"
type input "3,622"
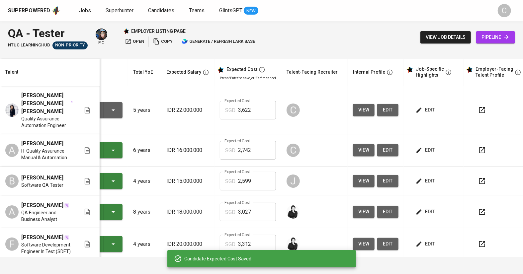
click at [259, 146] on span "edit" at bounding box center [426, 150] width 18 height 8
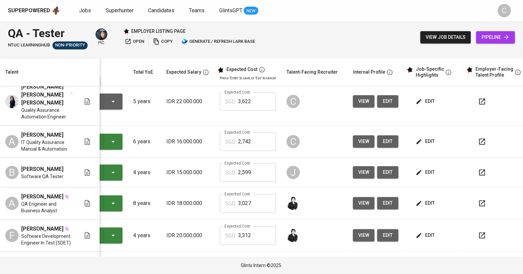
scroll to position [0, 45]
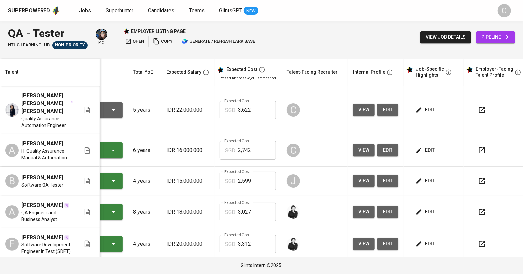
click at [259, 104] on button "edit" at bounding box center [425, 110] width 23 height 12
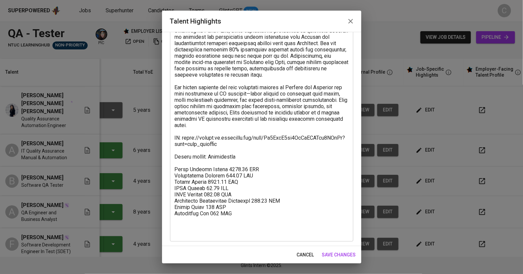
scroll to position [169, 0]
